Goal: Check status

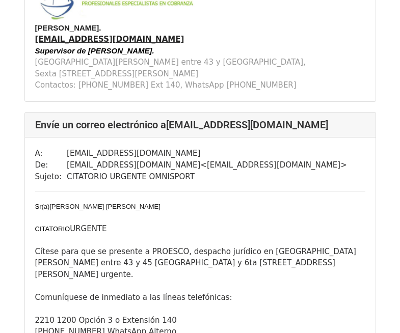
scroll to position [1427, 0]
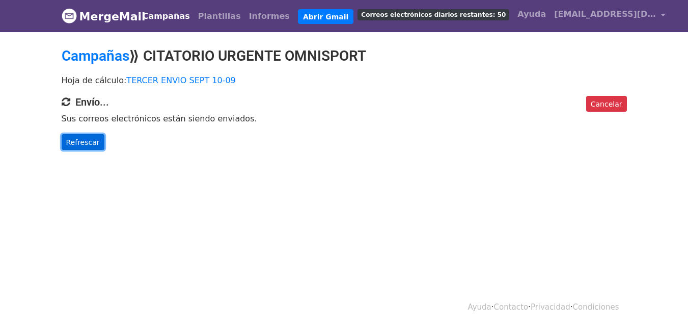
click at [81, 140] on font "Refrescar" at bounding box center [83, 142] width 34 height 8
click at [89, 143] on font "Refrescar" at bounding box center [83, 142] width 34 height 8
click at [86, 146] on font "Refrescar" at bounding box center [83, 142] width 34 height 8
click at [75, 146] on font "Refrescar" at bounding box center [83, 142] width 34 height 8
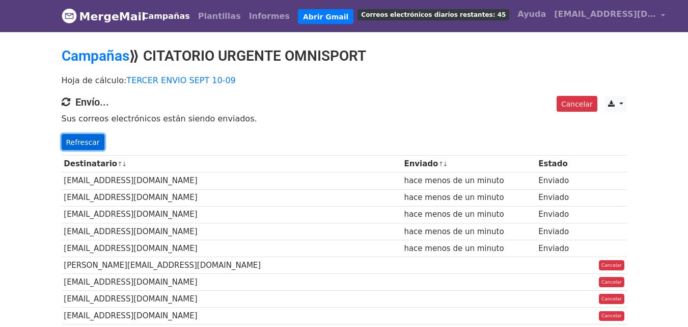
click at [83, 144] on font "Refrescar" at bounding box center [83, 142] width 34 height 8
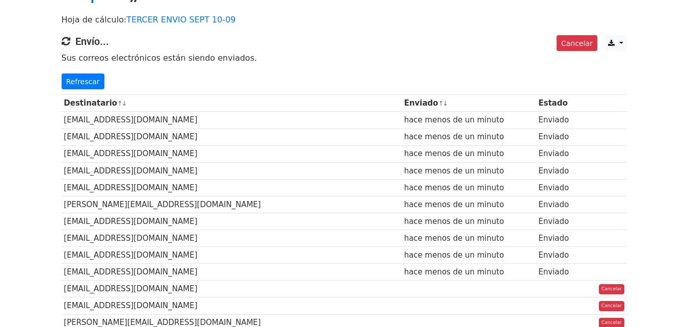
scroll to position [51, 0]
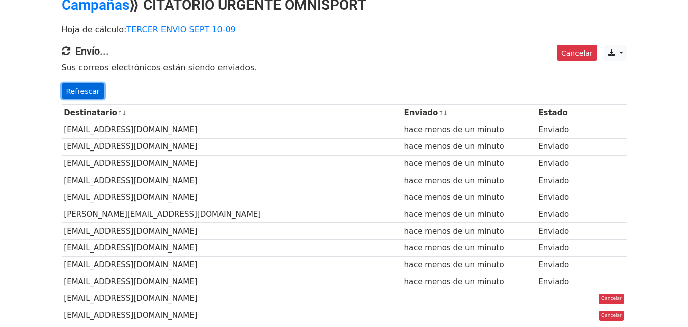
click at [75, 94] on font "Refrescar" at bounding box center [83, 91] width 34 height 8
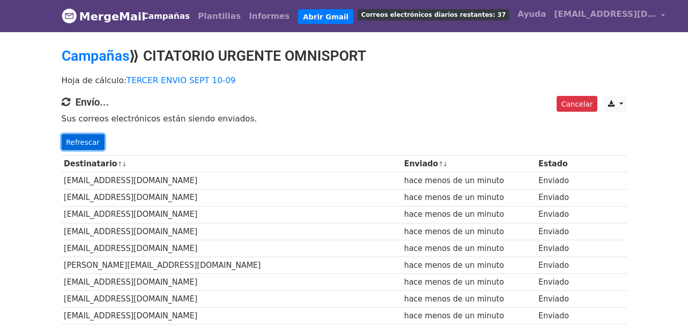
click at [69, 146] on font "Refrescar" at bounding box center [83, 142] width 34 height 8
click at [91, 141] on font "Refrescar" at bounding box center [83, 142] width 34 height 8
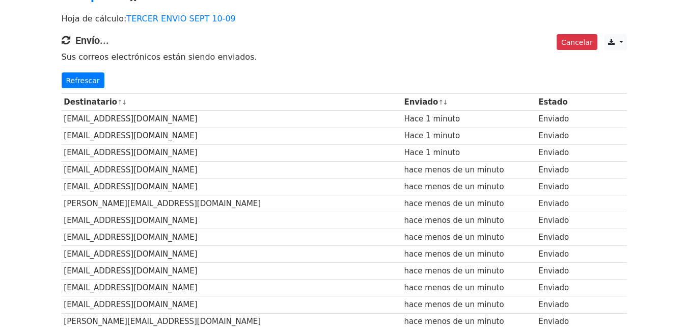
scroll to position [51, 0]
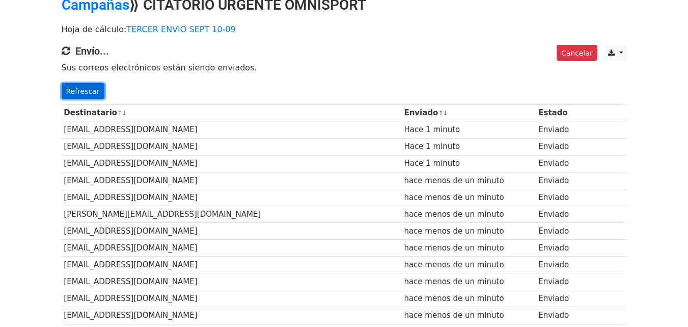
click at [84, 85] on link "Refrescar" at bounding box center [83, 91] width 43 height 16
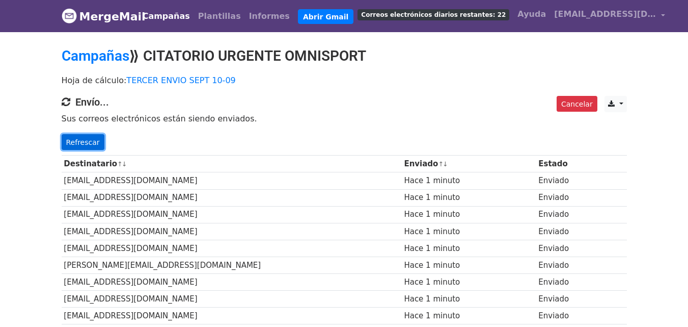
click at [79, 140] on font "Refrescar" at bounding box center [83, 142] width 34 height 8
click at [74, 139] on font "Refrescar" at bounding box center [83, 142] width 34 height 8
click at [78, 146] on font "Refrescar" at bounding box center [83, 142] width 34 height 8
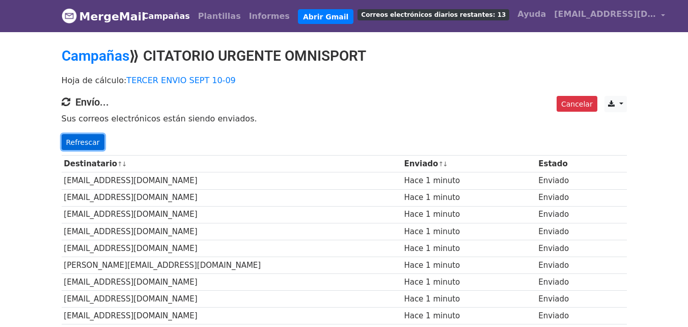
click at [71, 146] on font "Refrescar" at bounding box center [83, 142] width 34 height 8
click at [72, 139] on font "Refrescar" at bounding box center [83, 142] width 34 height 8
